Goal: Task Accomplishment & Management: Use online tool/utility

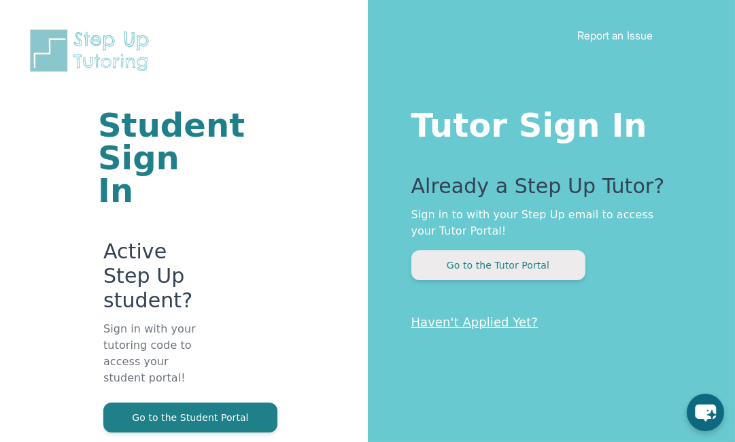
click at [498, 268] on button "Go to the Tutor Portal" at bounding box center [498, 265] width 174 height 30
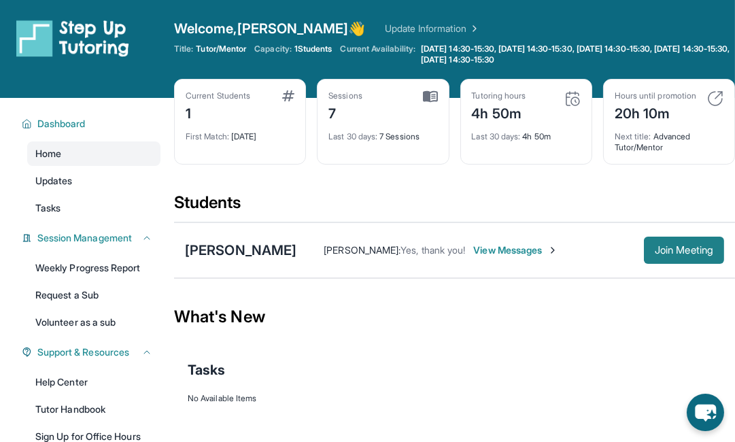
click at [685, 254] on span "Join Meeting" at bounding box center [683, 250] width 58 height 8
